Goal: Obtain resource: Download file/media

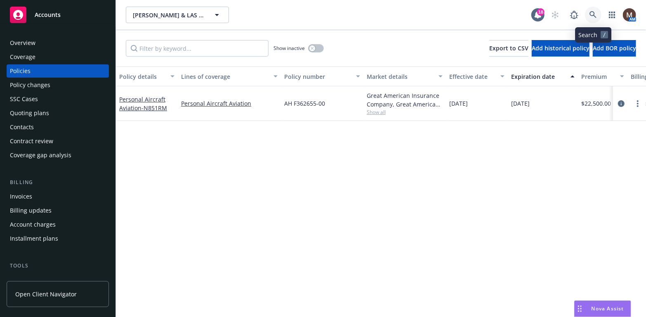
click at [593, 12] on icon at bounding box center [592, 14] width 7 height 7
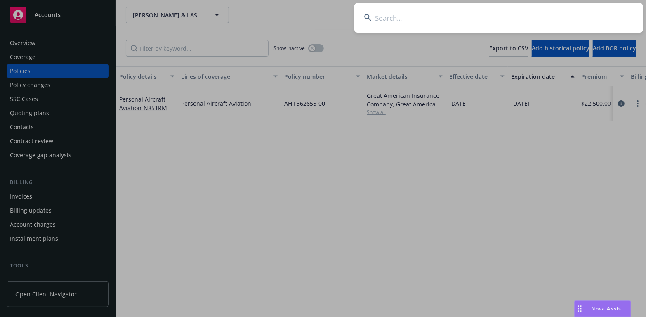
click at [384, 16] on input at bounding box center [498, 18] width 289 height 30
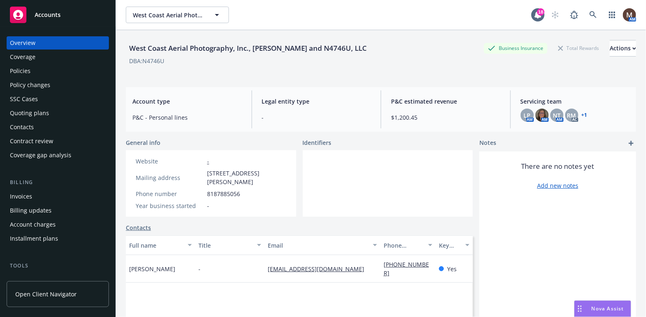
click at [33, 71] on div "Policies" at bounding box center [58, 70] width 96 height 13
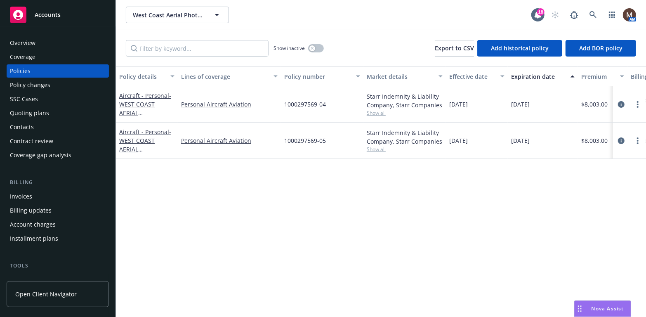
click at [24, 195] on div "Invoices" at bounding box center [21, 196] width 22 height 13
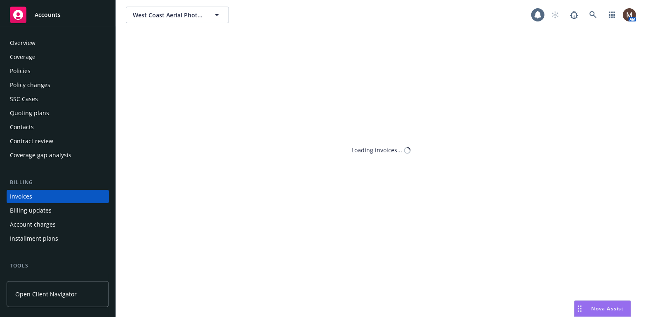
scroll to position [24, 0]
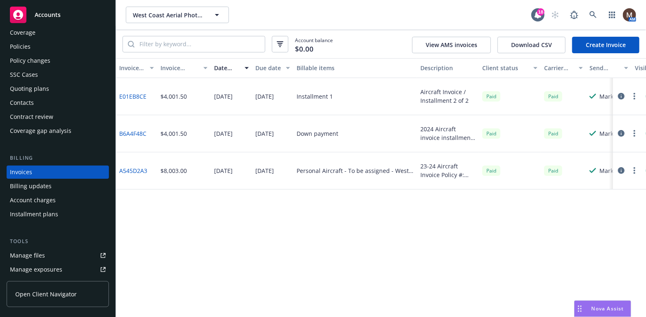
click at [595, 42] on link "Create Invoice" at bounding box center [605, 45] width 67 height 17
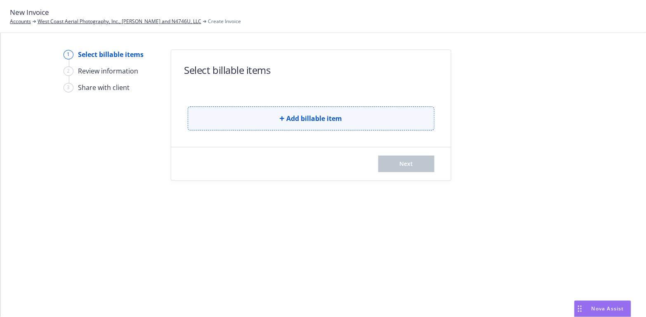
click at [333, 114] on span "Add billable item" at bounding box center [315, 118] width 56 height 10
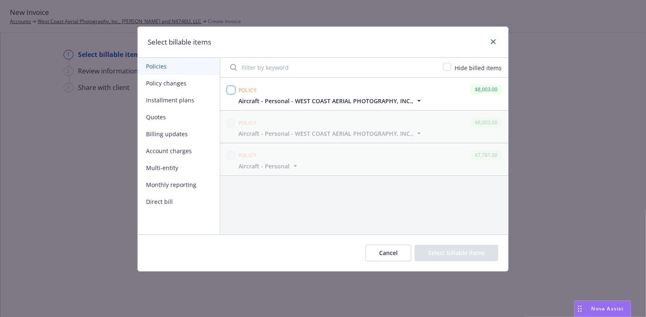
click at [228, 89] on input "checkbox" at bounding box center [231, 90] width 8 height 8
checkbox input "true"
click at [476, 249] on button "Select billable items" at bounding box center [457, 253] width 84 height 17
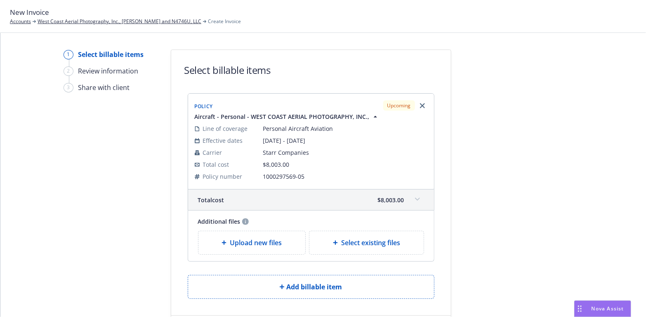
scroll to position [41, 0]
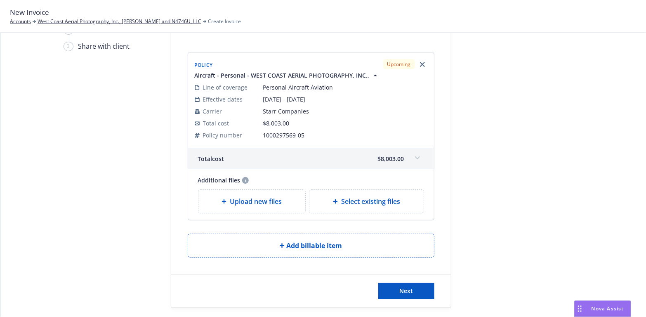
click at [377, 202] on span "Select existing files" at bounding box center [370, 201] width 59 height 10
select select "Invoice - Third Party"
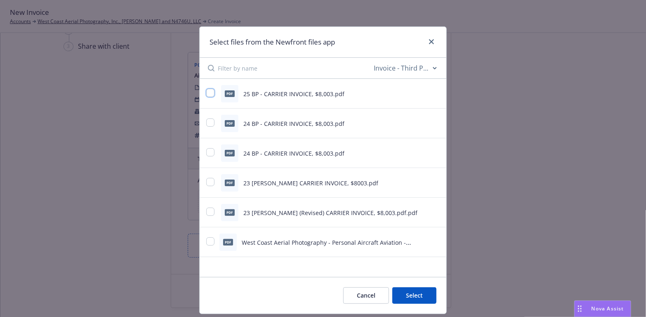
click at [206, 91] on input "checkbox" at bounding box center [210, 93] width 8 height 8
checkbox input "true"
click at [407, 294] on button "Select 1 file" at bounding box center [406, 295] width 59 height 17
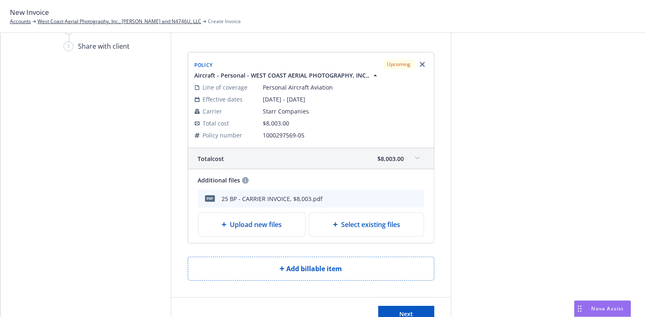
scroll to position [71, 0]
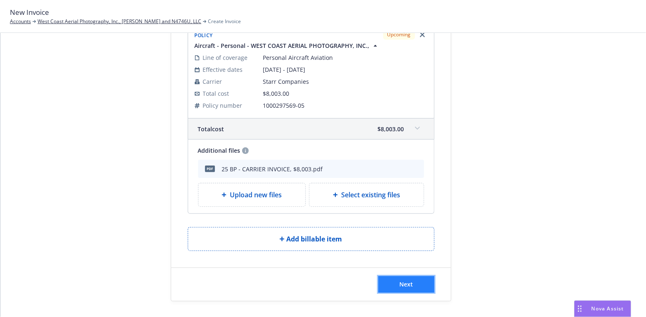
click at [408, 281] on span "Next" at bounding box center [406, 284] width 14 height 8
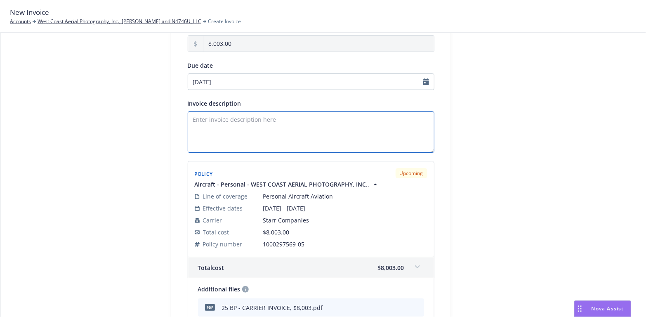
click at [208, 123] on textarea "Invoice description" at bounding box center [311, 131] width 247 height 41
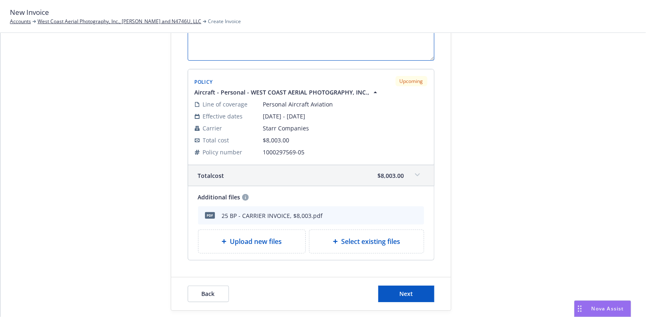
scroll to position [172, 0]
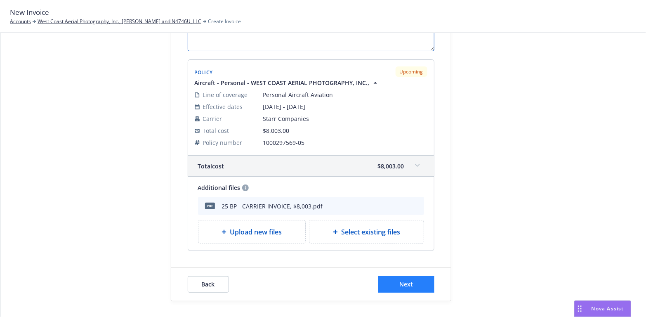
type textarea "2025-26 Aircraft Invoice / N4746U"
click at [408, 284] on span "Next" at bounding box center [406, 284] width 14 height 8
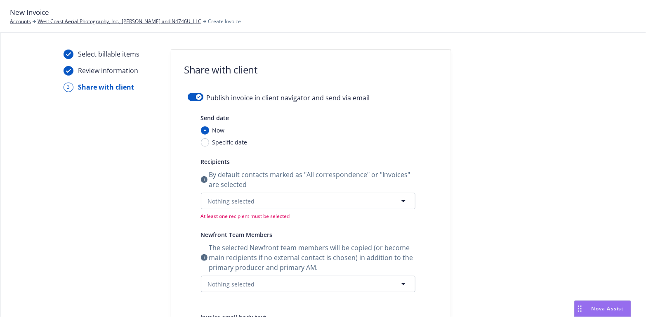
scroll to position [0, 0]
click at [193, 92] on form "Share with client Publish invoice in client navigator and send via email Send d…" at bounding box center [311, 269] width 280 height 439
drag, startPoint x: 197, startPoint y: 95, endPoint x: 158, endPoint y: 141, distance: 60.6
click at [196, 95] on div "button" at bounding box center [199, 97] width 6 height 6
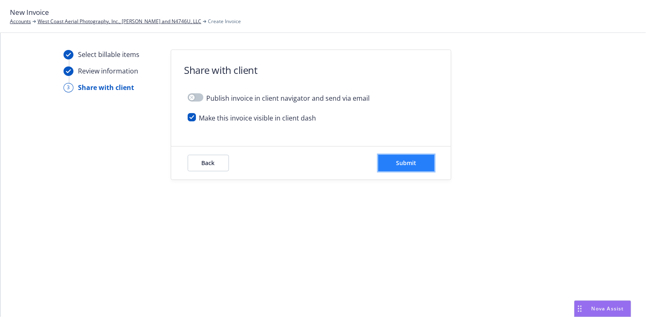
click at [426, 160] on button "Submit" at bounding box center [406, 163] width 56 height 17
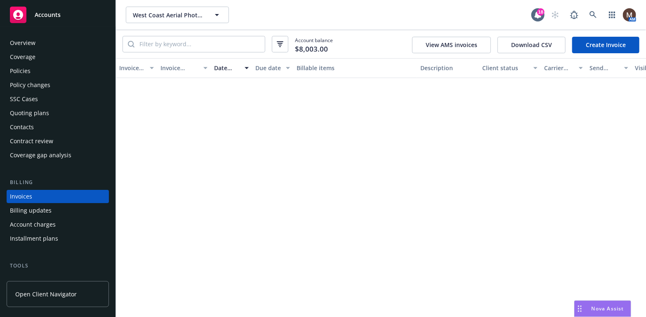
scroll to position [24, 0]
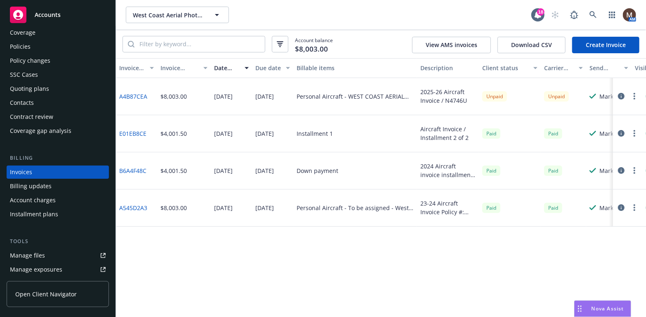
drag, startPoint x: 24, startPoint y: 42, endPoint x: 4, endPoint y: 54, distance: 23.1
click at [24, 42] on div "Policies" at bounding box center [20, 46] width 21 height 13
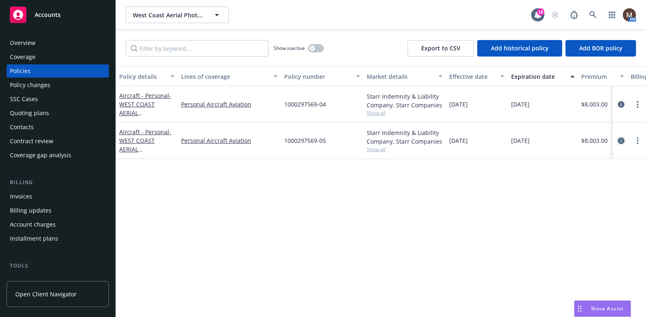
click at [623, 137] on icon "circleInformation" at bounding box center [621, 140] width 7 height 7
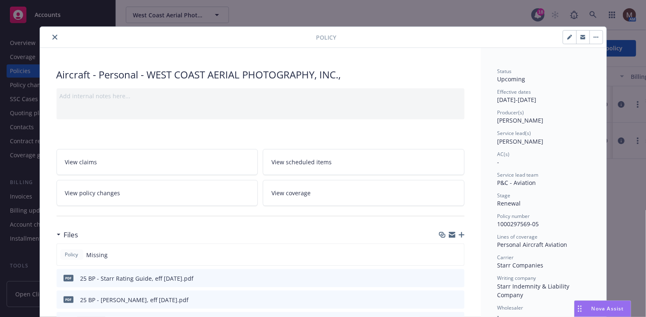
click at [52, 35] on icon "close" at bounding box center [54, 37] width 5 height 5
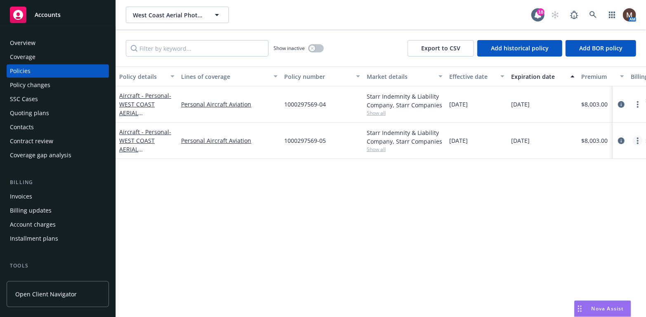
click at [636, 138] on link "more" at bounding box center [638, 141] width 10 height 10
click at [581, 254] on link "Copy logging email" at bounding box center [594, 256] width 97 height 17
drag, startPoint x: 40, startPoint y: 196, endPoint x: 47, endPoint y: 194, distance: 7.1
click at [40, 196] on div "Invoices" at bounding box center [58, 196] width 96 height 13
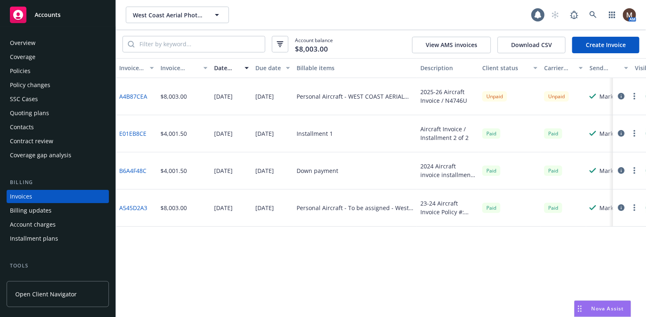
scroll to position [24, 0]
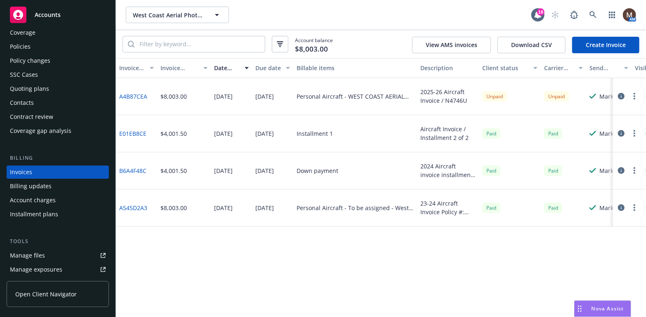
click at [634, 94] on circle "button" at bounding box center [635, 94] width 2 height 2
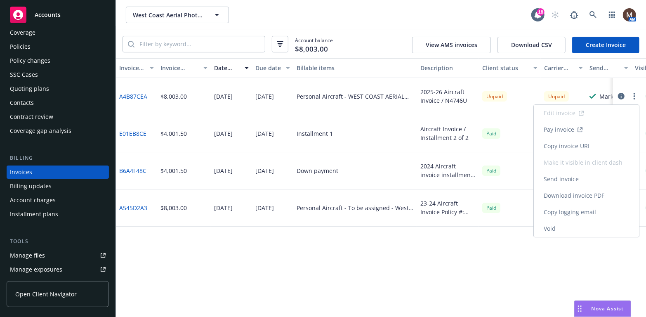
click at [583, 144] on link "Copy invoice URL" at bounding box center [586, 146] width 105 height 17
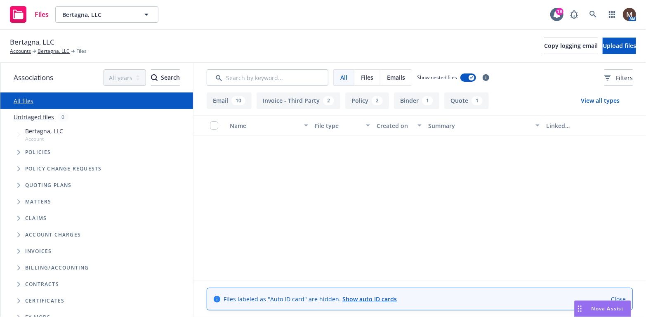
scroll to position [454, 0]
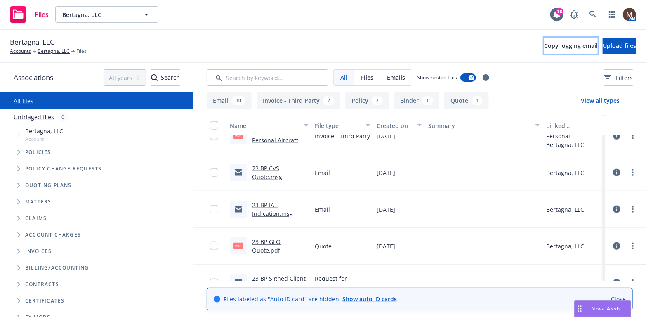
click at [544, 44] on span "Copy logging email" at bounding box center [571, 46] width 54 height 8
click at [42, 50] on link "Bertagna, LLC" at bounding box center [54, 50] width 32 height 7
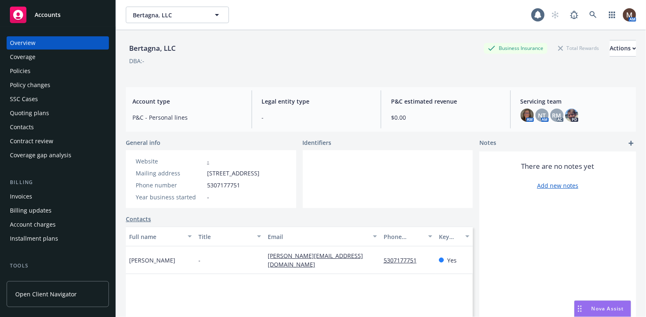
click at [32, 69] on div "Policies" at bounding box center [58, 70] width 96 height 13
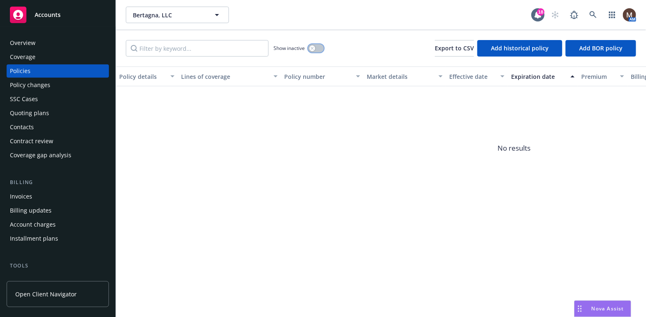
click at [315, 49] on button "button" at bounding box center [316, 48] width 16 height 8
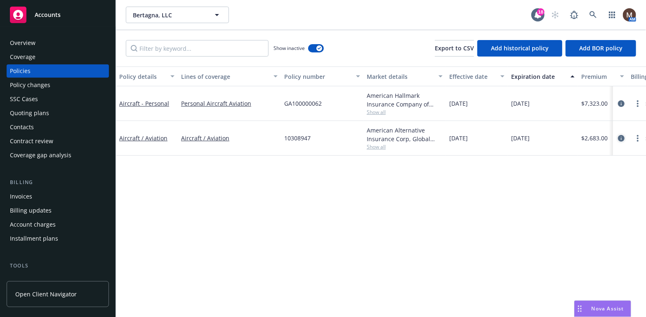
click at [621, 136] on icon "circleInformation" at bounding box center [621, 138] width 7 height 7
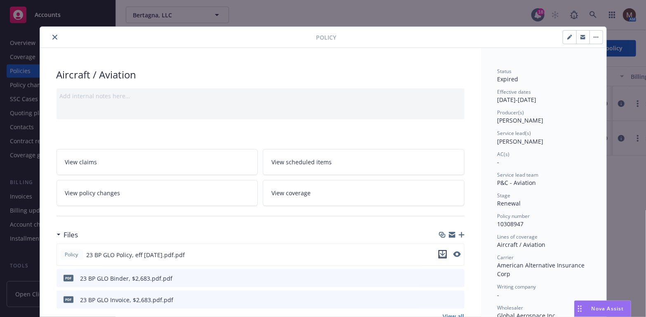
click at [439, 251] on icon "download file" at bounding box center [442, 254] width 7 height 7
click at [52, 35] on icon "close" at bounding box center [54, 37] width 5 height 5
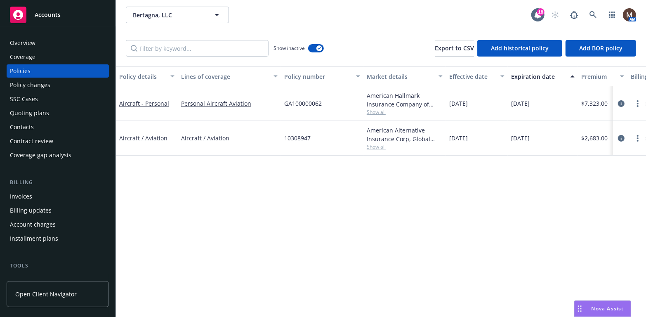
scroll to position [41, 0]
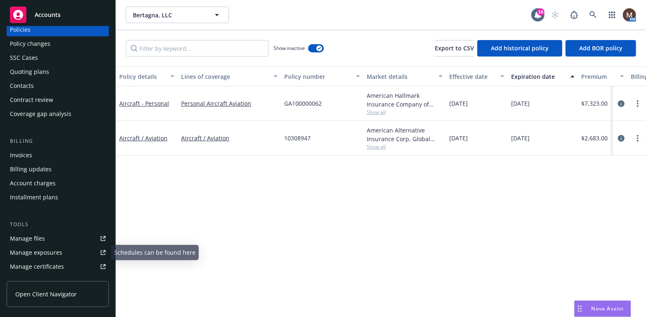
click at [43, 239] on div "Manage files" at bounding box center [27, 238] width 35 height 13
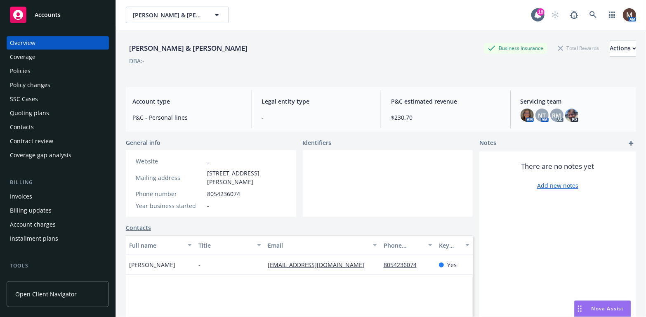
click at [25, 68] on div "Policies" at bounding box center [20, 70] width 21 height 13
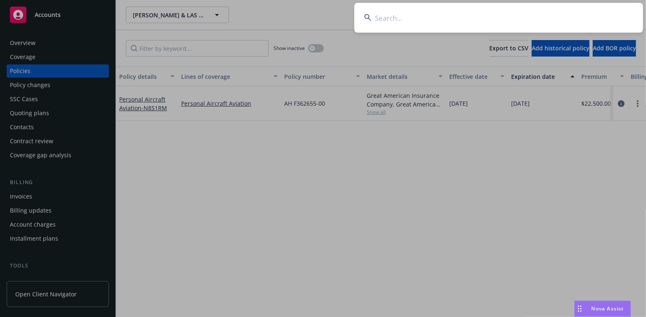
click at [382, 17] on input at bounding box center [498, 18] width 289 height 30
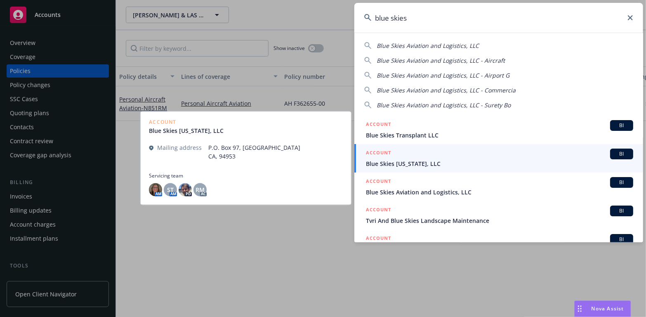
type input "blue skies"
click at [382, 161] on span "Blue Skies [US_STATE], LLC" at bounding box center [499, 163] width 267 height 9
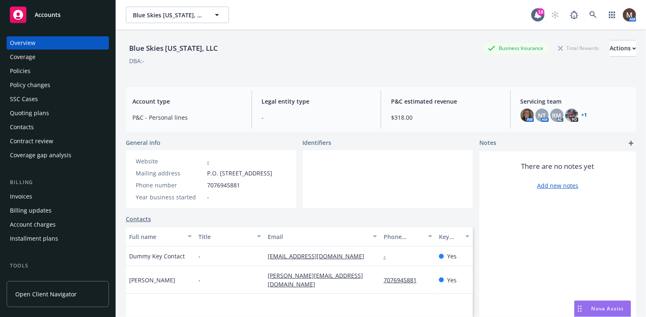
click at [29, 68] on div "Policies" at bounding box center [20, 70] width 21 height 13
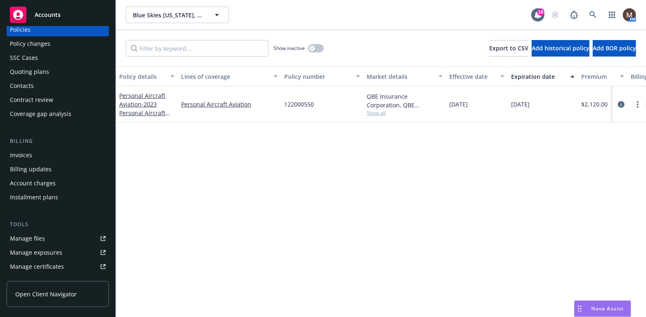
scroll to position [83, 0]
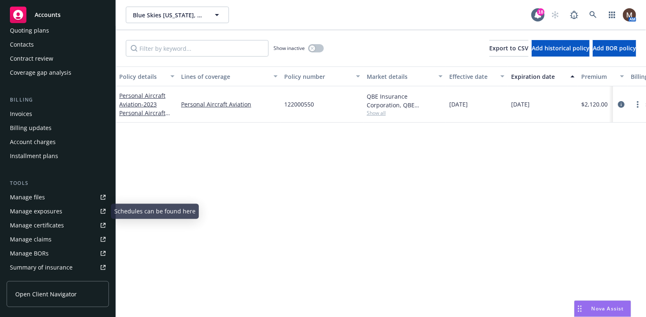
click at [40, 195] on div "Manage files" at bounding box center [27, 197] width 35 height 13
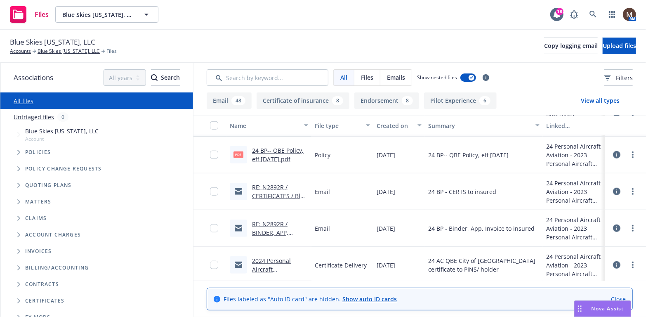
scroll to position [413, 0]
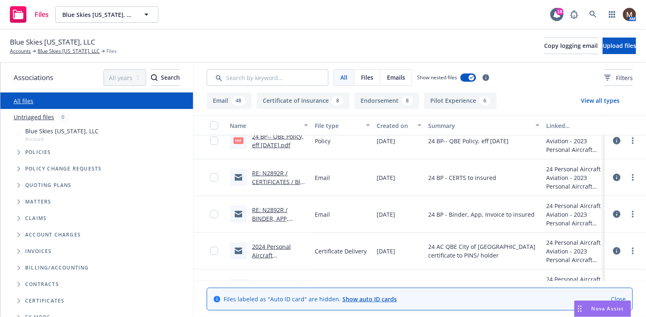
click at [268, 207] on link "RE: N2892R / BINDER, APP, INVOICE / Blue Skies CA, LLC" at bounding box center [280, 223] width 56 height 34
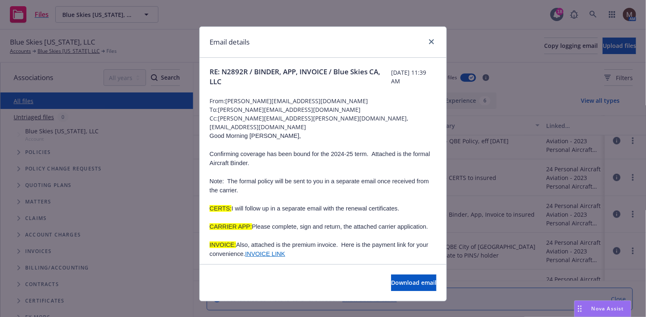
scroll to position [0, 0]
click at [429, 41] on icon "close" at bounding box center [431, 41] width 5 height 5
